Goal: Task Accomplishment & Management: Use online tool/utility

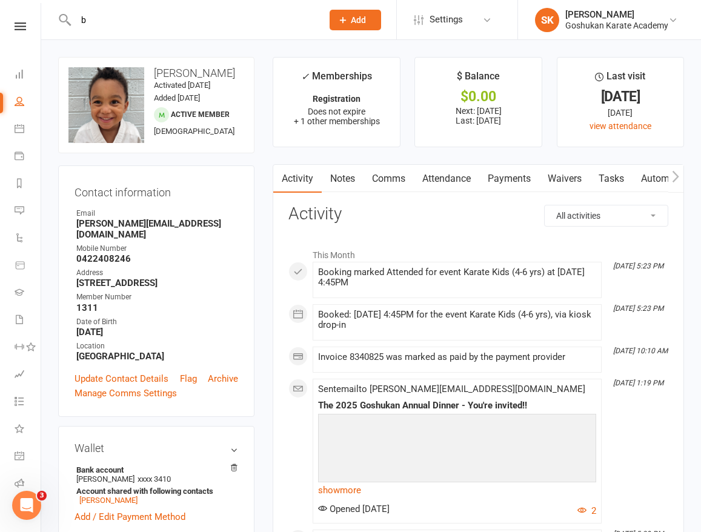
scroll to position [39, 0]
type input "b"
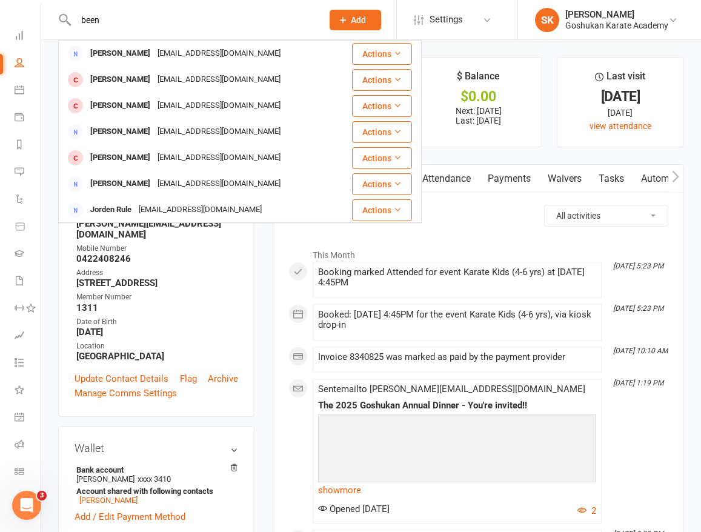
drag, startPoint x: 116, startPoint y: 19, endPoint x: 45, endPoint y: 14, distance: 71.1
click at [45, 14] on react-component "been [PERSON_NAME] [EMAIL_ADDRESS][DOMAIN_NAME] Actions [PERSON_NAME] [EMAIL_AD…" at bounding box center [157, 19] width 314 height 39
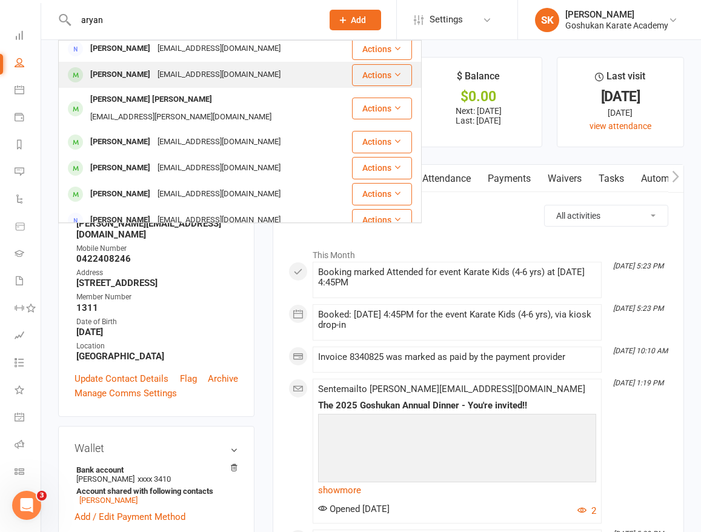
scroll to position [1, 0]
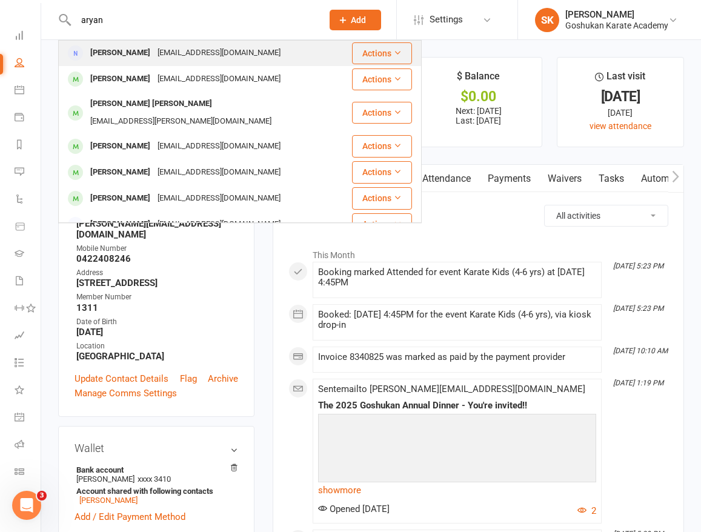
type input "aryan"
click at [108, 53] on div "[PERSON_NAME]" at bounding box center [120, 53] width 67 height 18
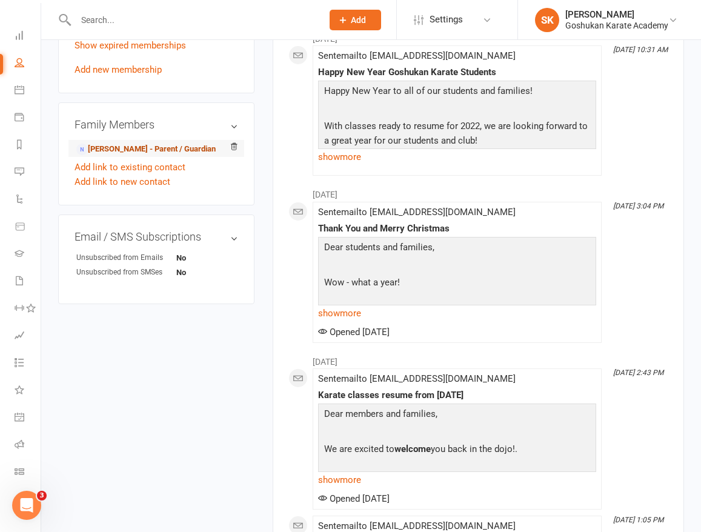
scroll to position [502, 0]
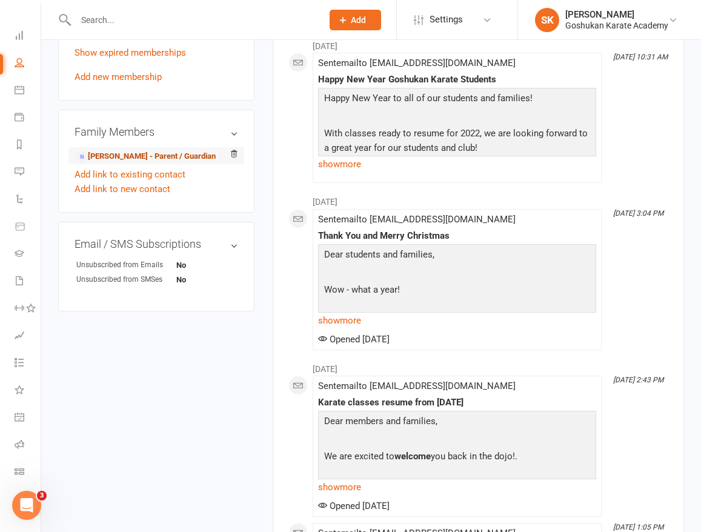
click at [115, 163] on link "[PERSON_NAME] - Parent / Guardian" at bounding box center [145, 156] width 139 height 13
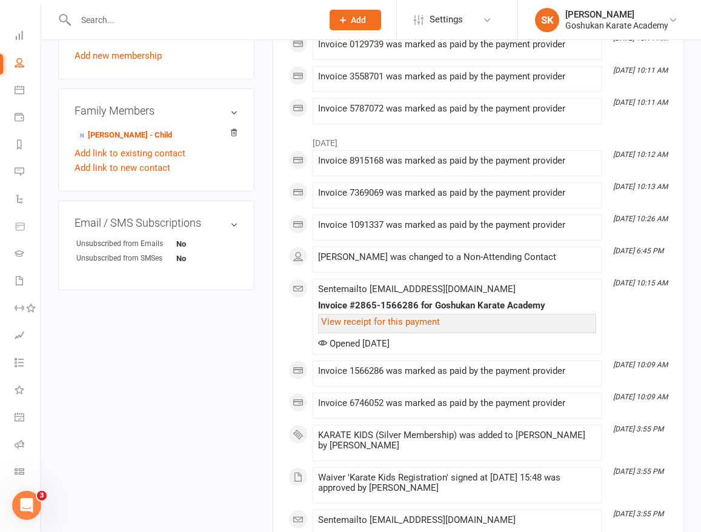
scroll to position [518, 0]
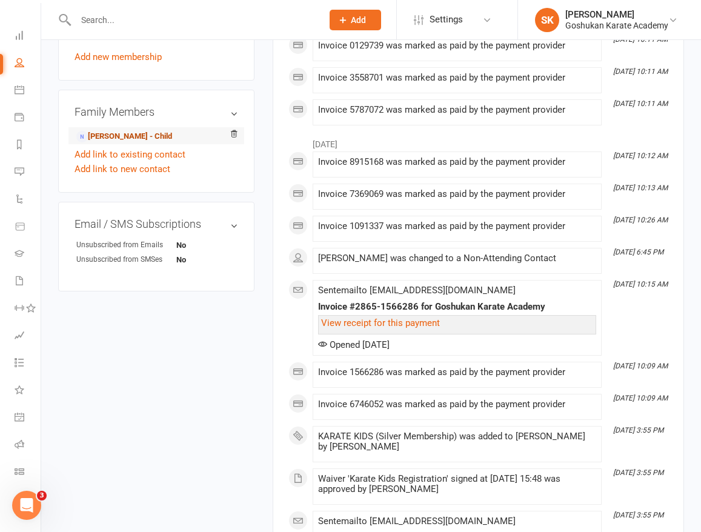
click at [109, 143] on link "[PERSON_NAME] - Child" at bounding box center [124, 136] width 96 height 13
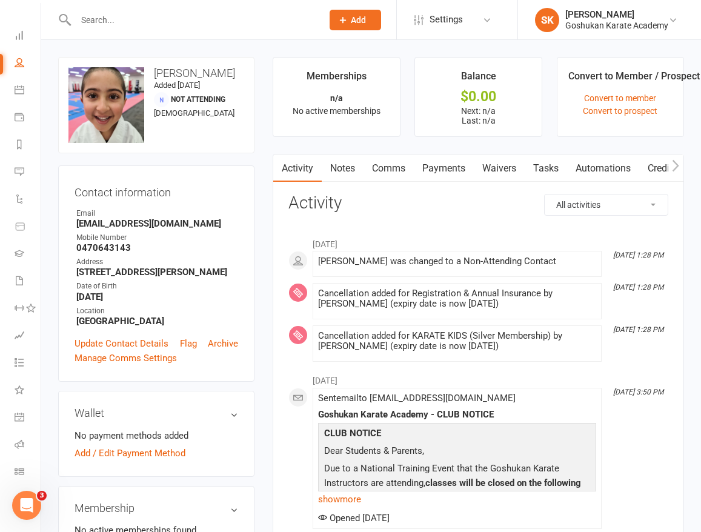
click at [107, 21] on input "text" at bounding box center [193, 20] width 242 height 17
click at [17, 36] on icon at bounding box center [20, 35] width 10 height 10
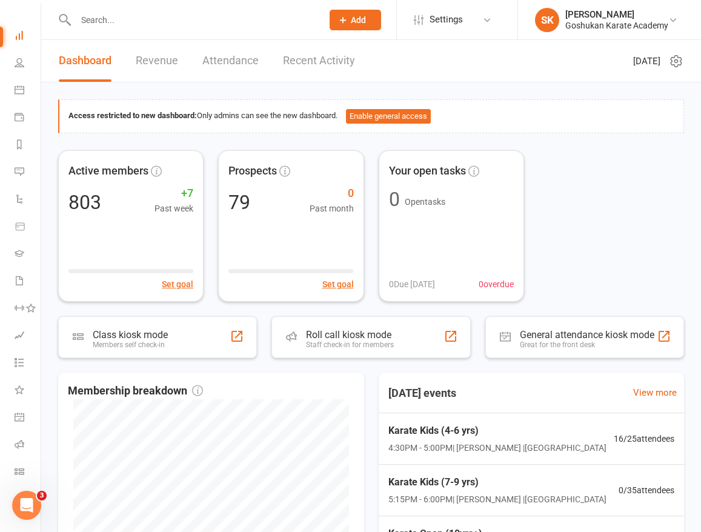
click at [91, 22] on input "text" at bounding box center [193, 20] width 242 height 17
click at [228, 58] on link "Attendance" at bounding box center [230, 61] width 56 height 42
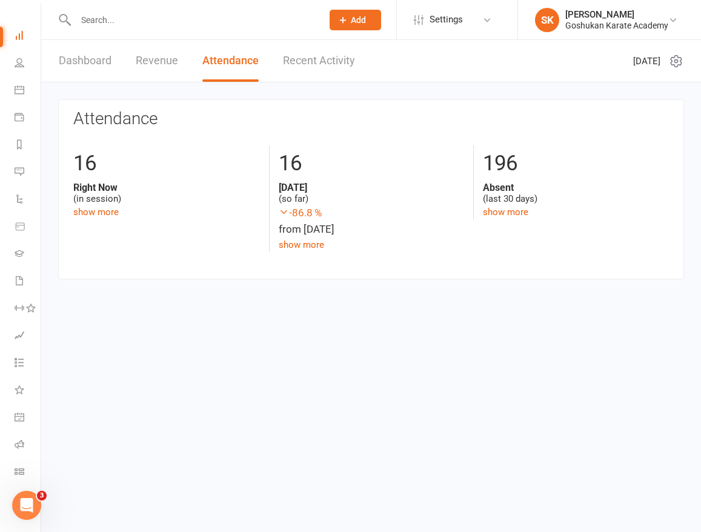
click at [153, 64] on link "Revenue" at bounding box center [157, 61] width 42 height 42
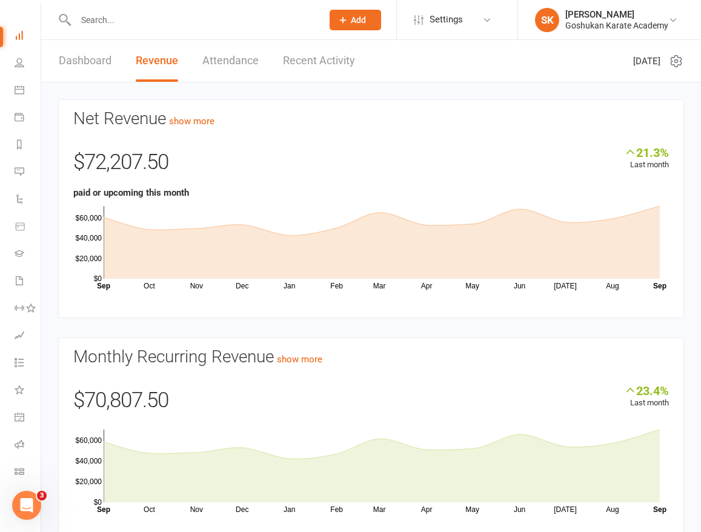
click at [81, 62] on link "Dashboard" at bounding box center [85, 61] width 53 height 42
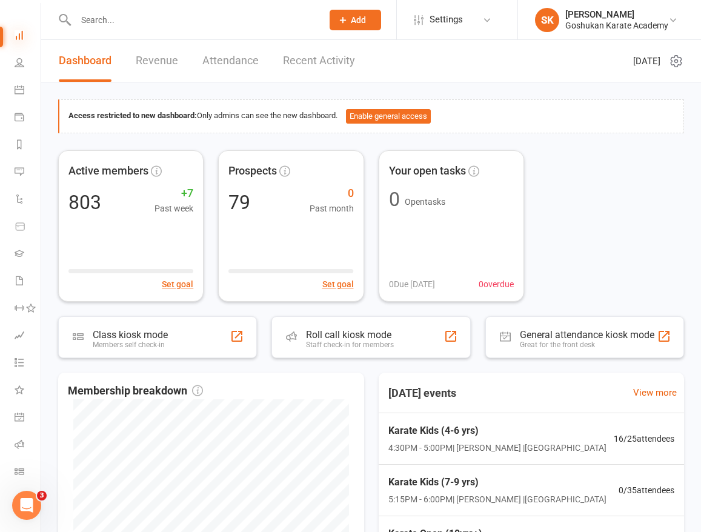
click at [22, 38] on icon at bounding box center [20, 35] width 10 height 10
click at [19, 36] on icon at bounding box center [20, 35] width 10 height 10
click at [16, 31] on icon at bounding box center [20, 35] width 10 height 10
click at [19, 34] on icon at bounding box center [20, 35] width 10 height 10
click at [20, 39] on icon at bounding box center [20, 35] width 10 height 10
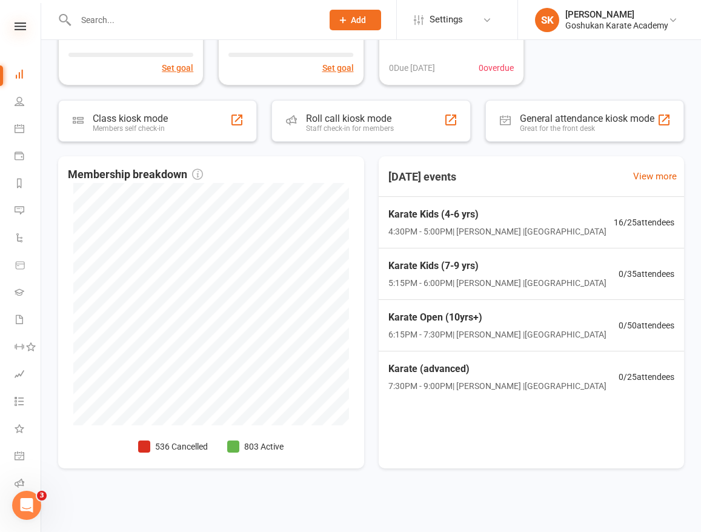
click at [21, 28] on icon at bounding box center [21, 26] width 12 height 8
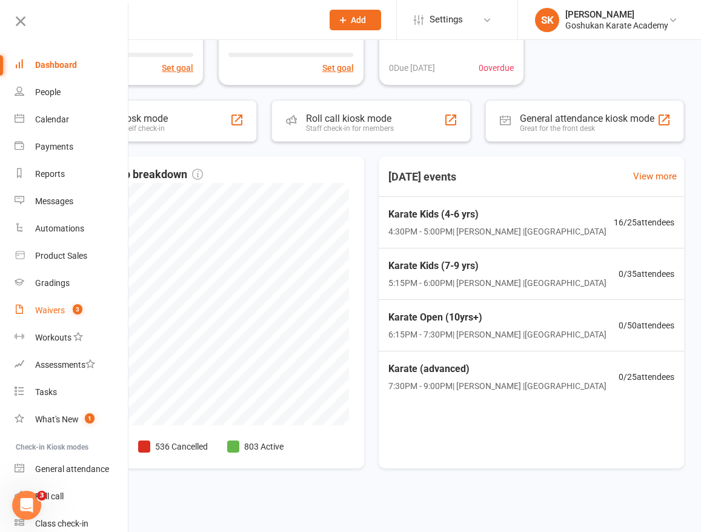
click at [41, 310] on div "Waivers" at bounding box center [50, 310] width 30 height 10
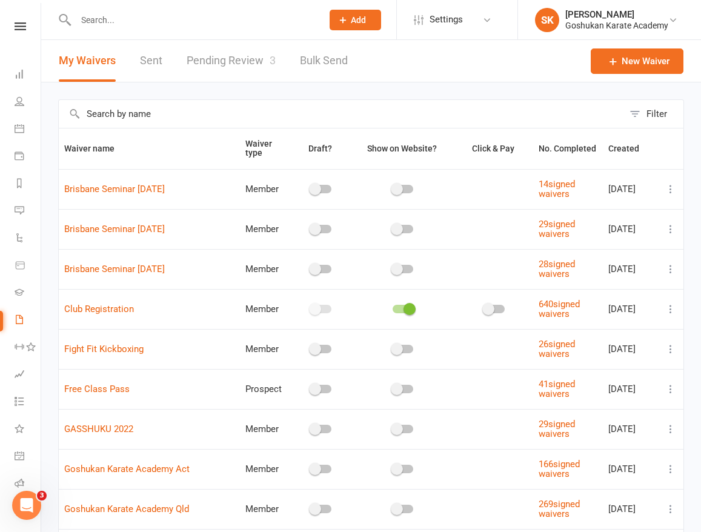
click at [227, 56] on link "Pending Review 3" at bounding box center [231, 61] width 89 height 42
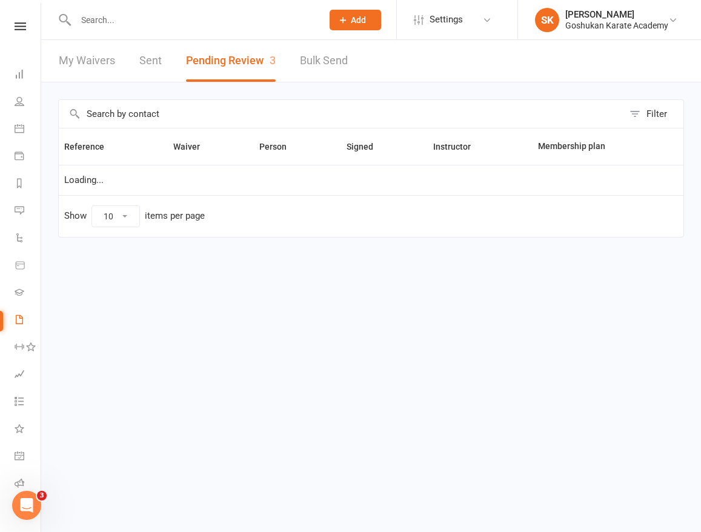
select select "25"
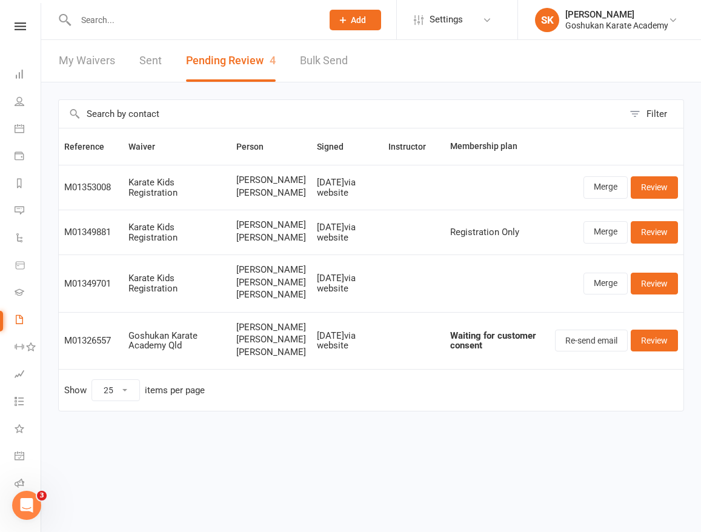
scroll to position [6, 0]
click at [646, 294] on link "Review" at bounding box center [654, 284] width 47 height 22
